Goal: Task Accomplishment & Management: Complete application form

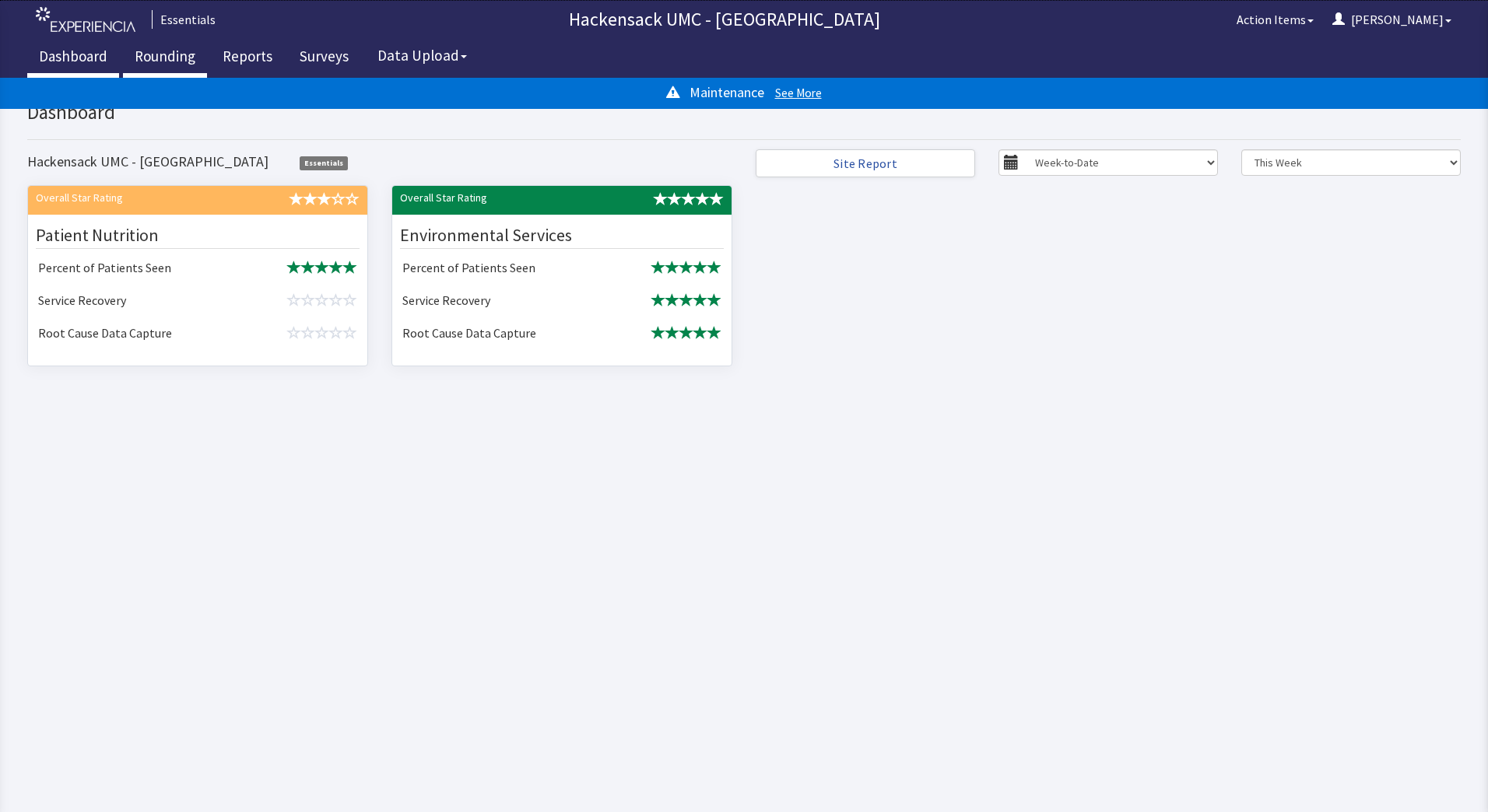
click at [180, 61] on link "Rounding" at bounding box center [165, 58] width 84 height 39
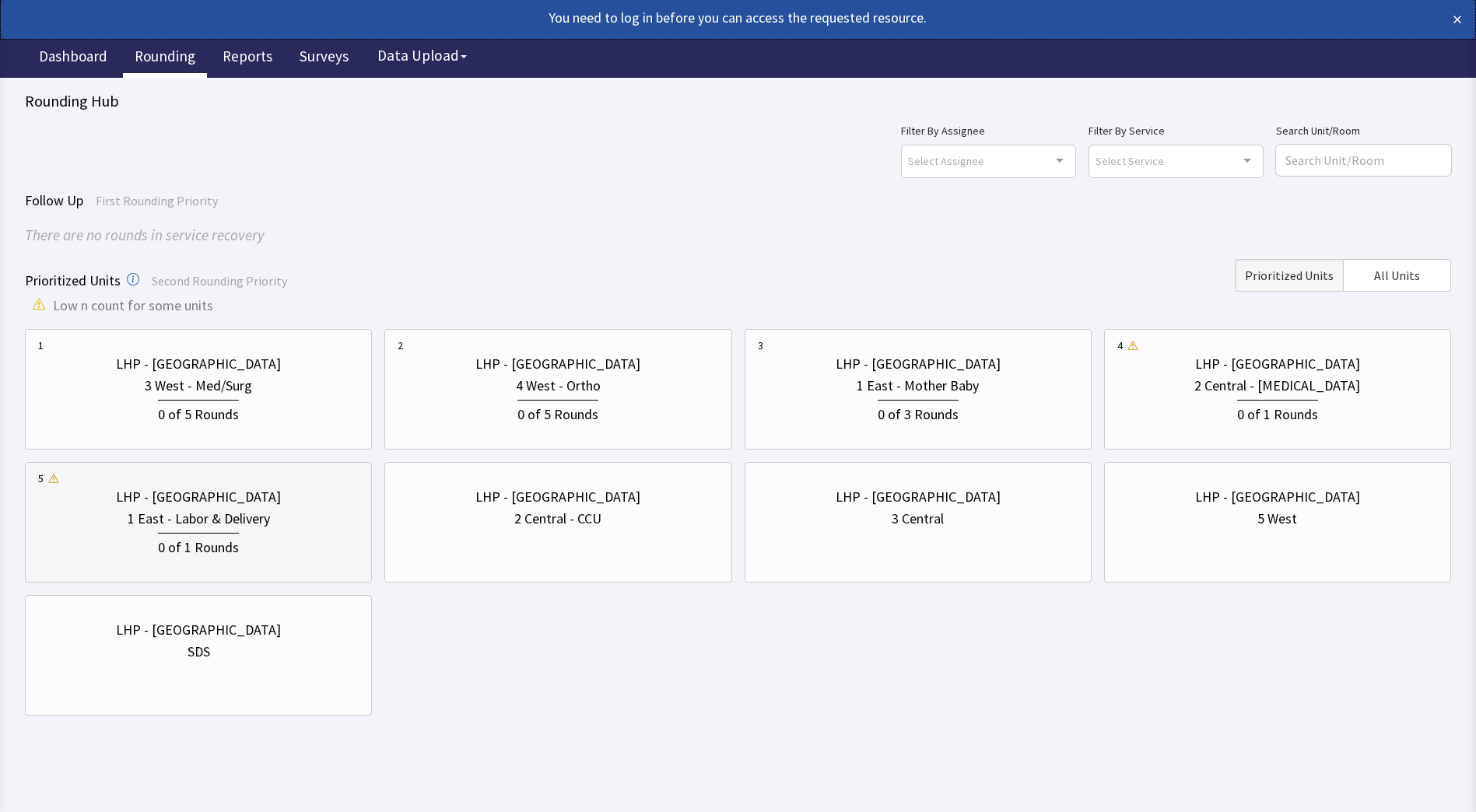
click at [221, 523] on div "1 East - Labor & Delivery" at bounding box center [198, 518] width 142 height 22
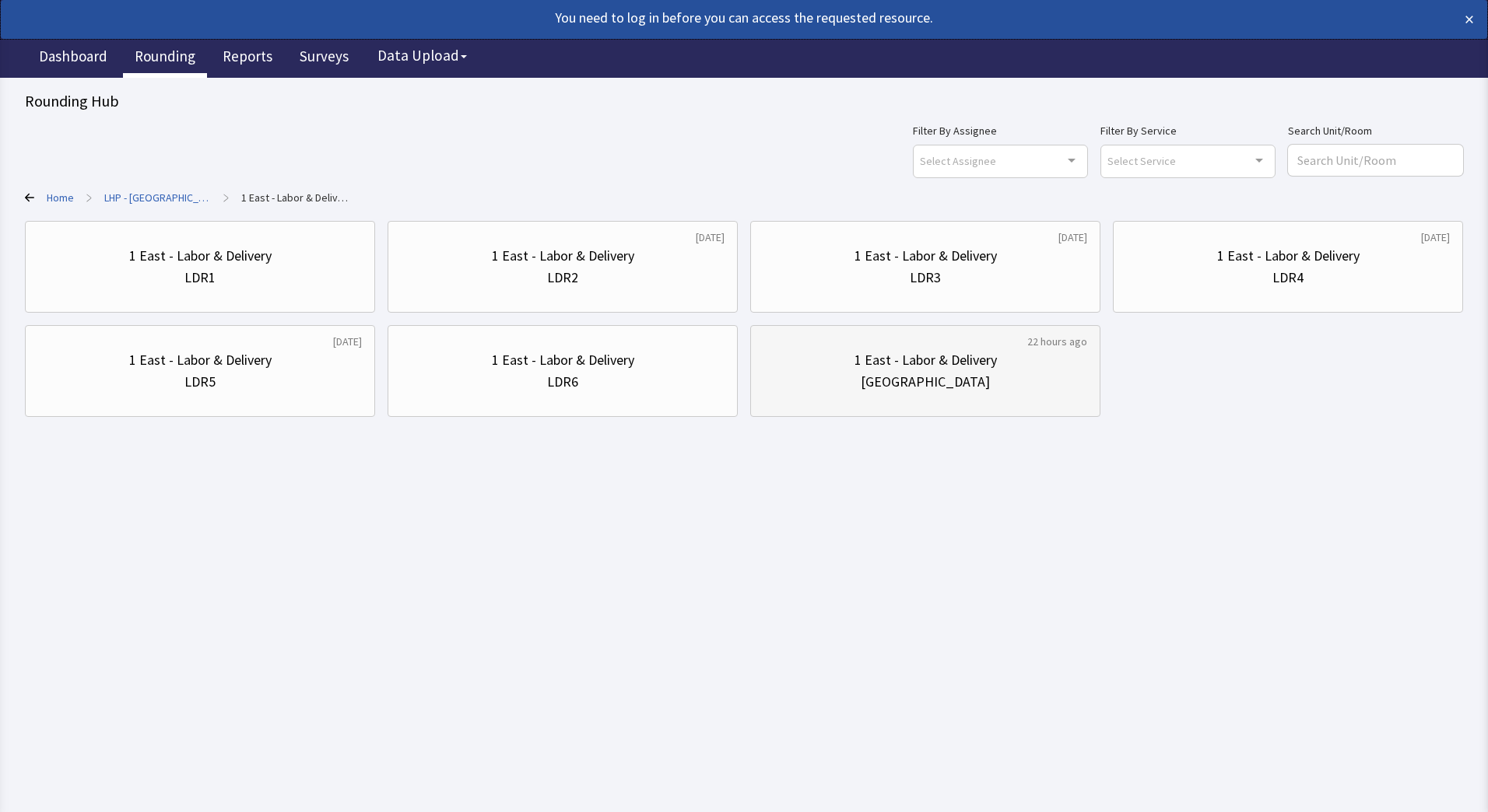
click at [896, 349] on div "1 East - Labor & Delivery" at bounding box center [925, 359] width 142 height 22
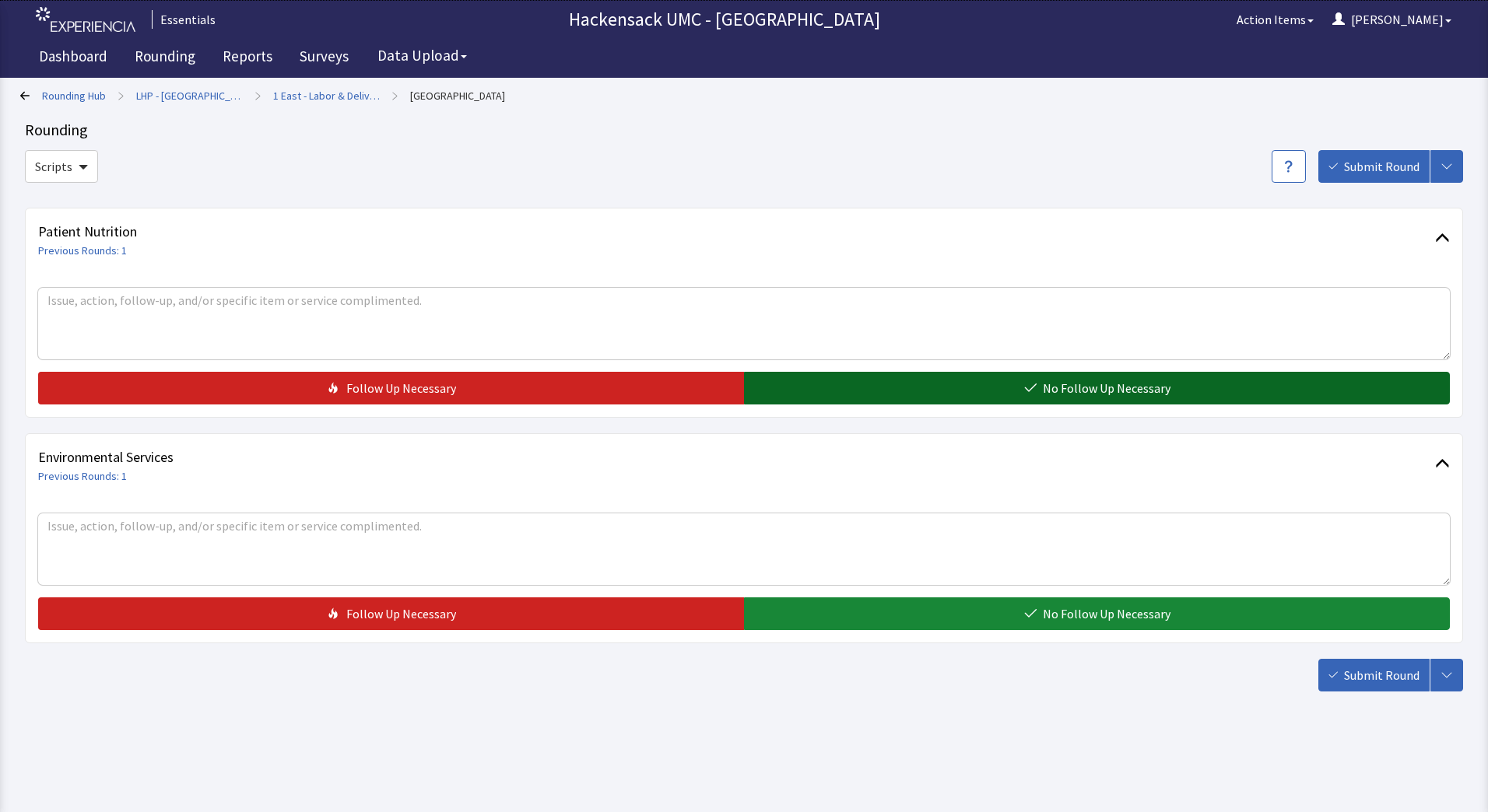
click at [879, 393] on button "No Follow Up Necessary" at bounding box center [1096, 388] width 705 height 32
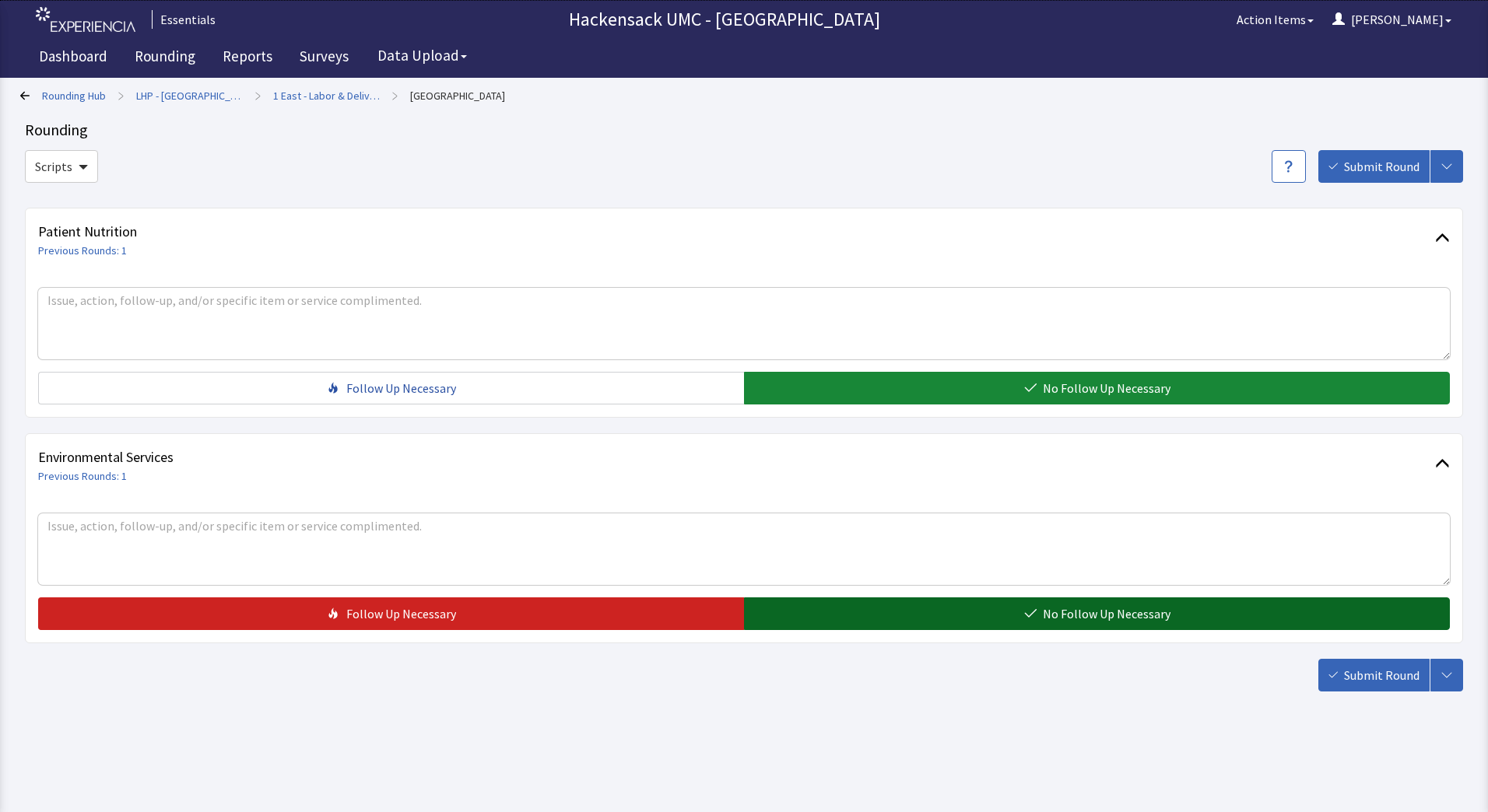
click at [812, 620] on button "No Follow Up Necessary" at bounding box center [1096, 614] width 705 height 32
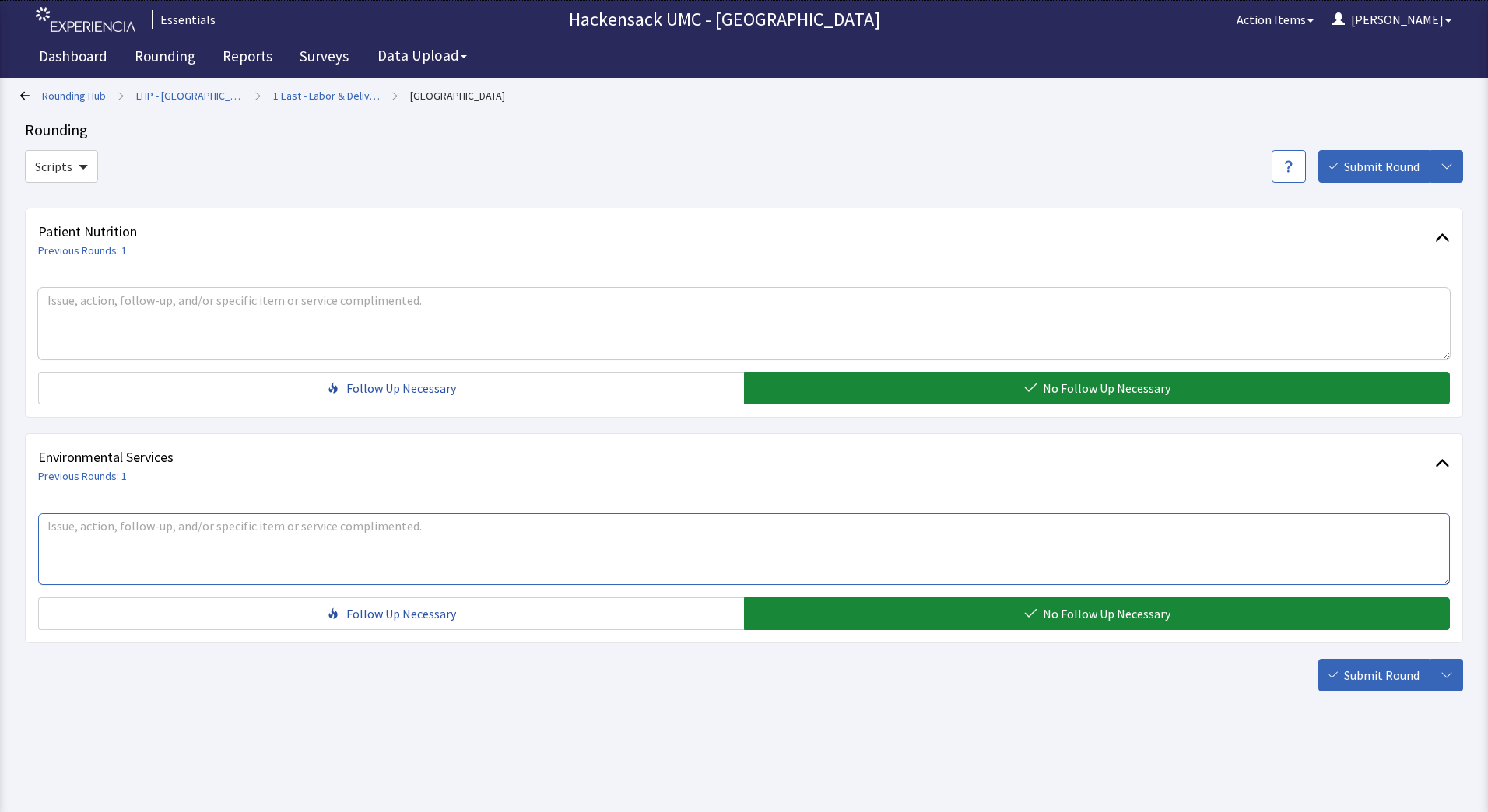
click at [340, 544] on textarea at bounding box center [744, 549] width 1412 height 71
type textarea "Heather - staff lounge and nurses station vents need dusting"
click at [1357, 680] on span "Submit Round" at bounding box center [1381, 676] width 75 height 19
